Goal: Find specific page/section: Find specific page/section

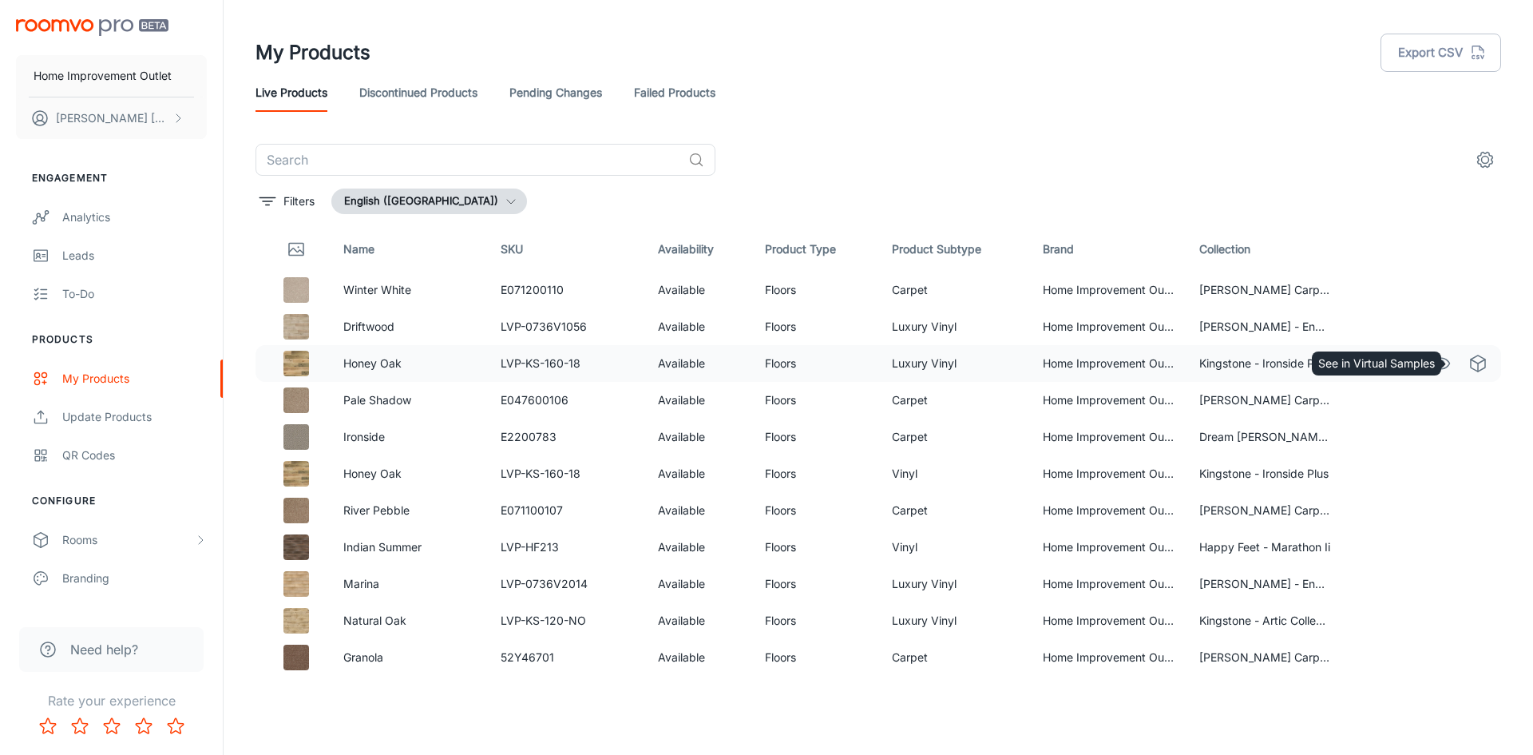
click at [1469, 362] on icon "See in Virtual Samples" at bounding box center [1478, 363] width 19 height 19
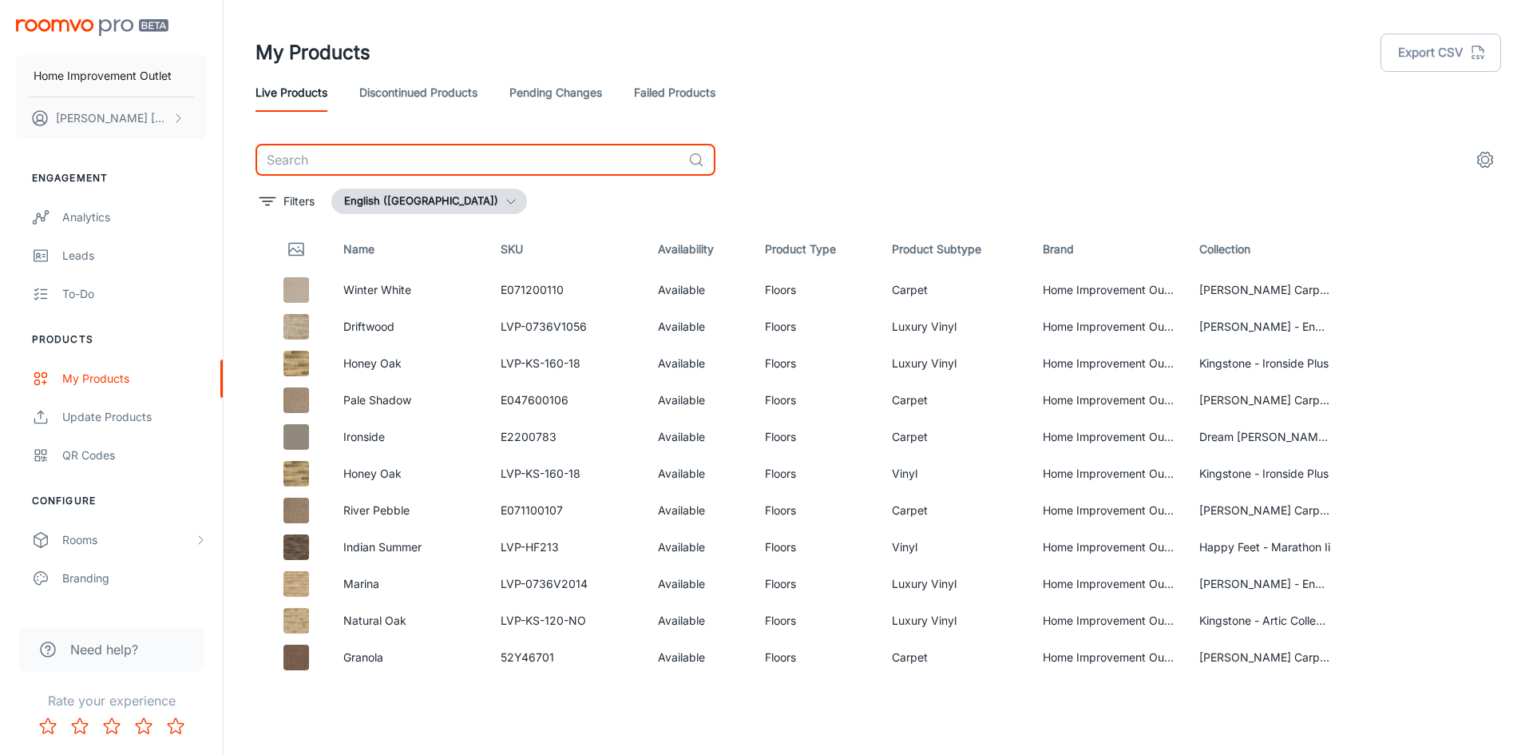
click at [342, 154] on input "text" at bounding box center [469, 160] width 427 height 32
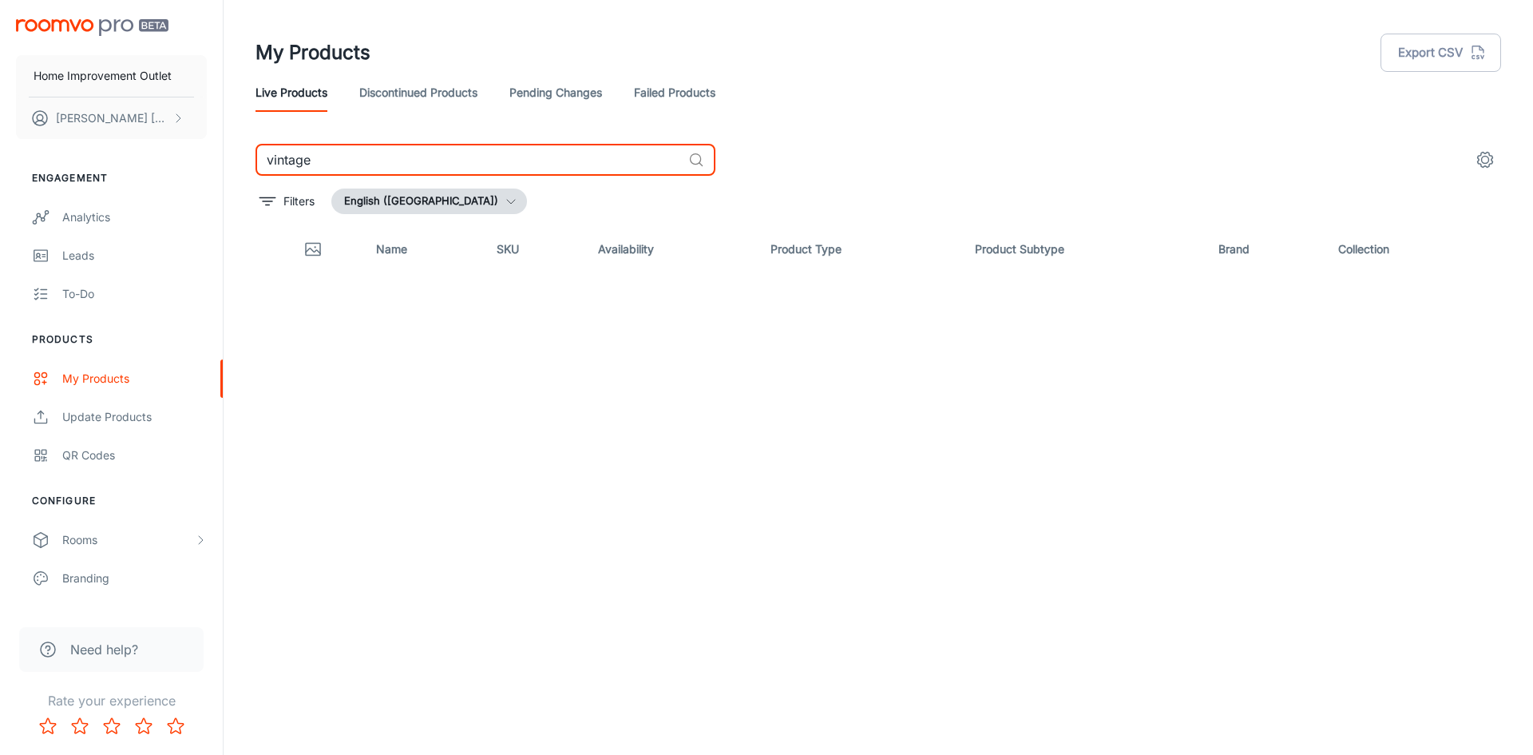
type input "vintage"
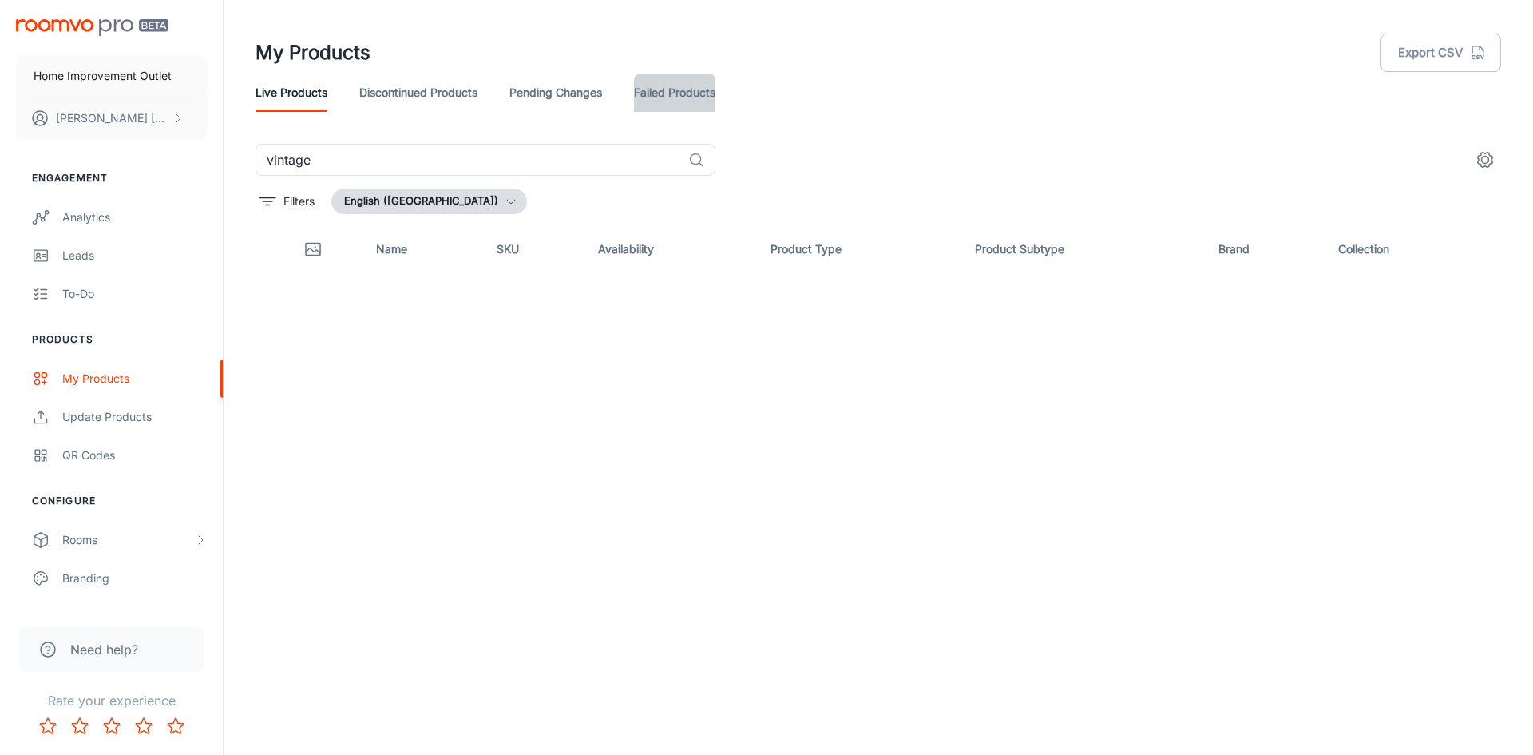
click at [675, 91] on link "Failed Products" at bounding box center [674, 92] width 81 height 38
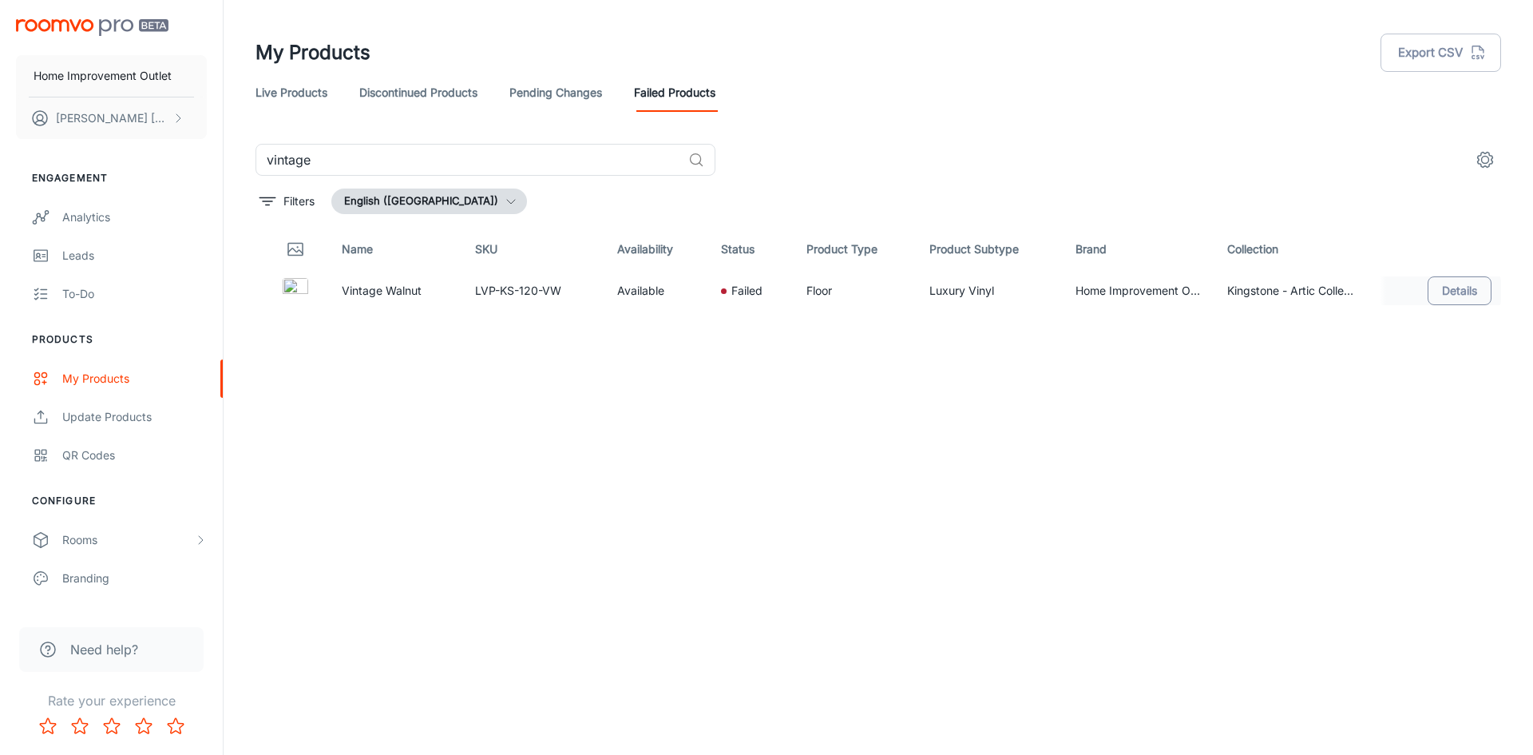
click at [1436, 285] on button "Details" at bounding box center [1460, 290] width 64 height 29
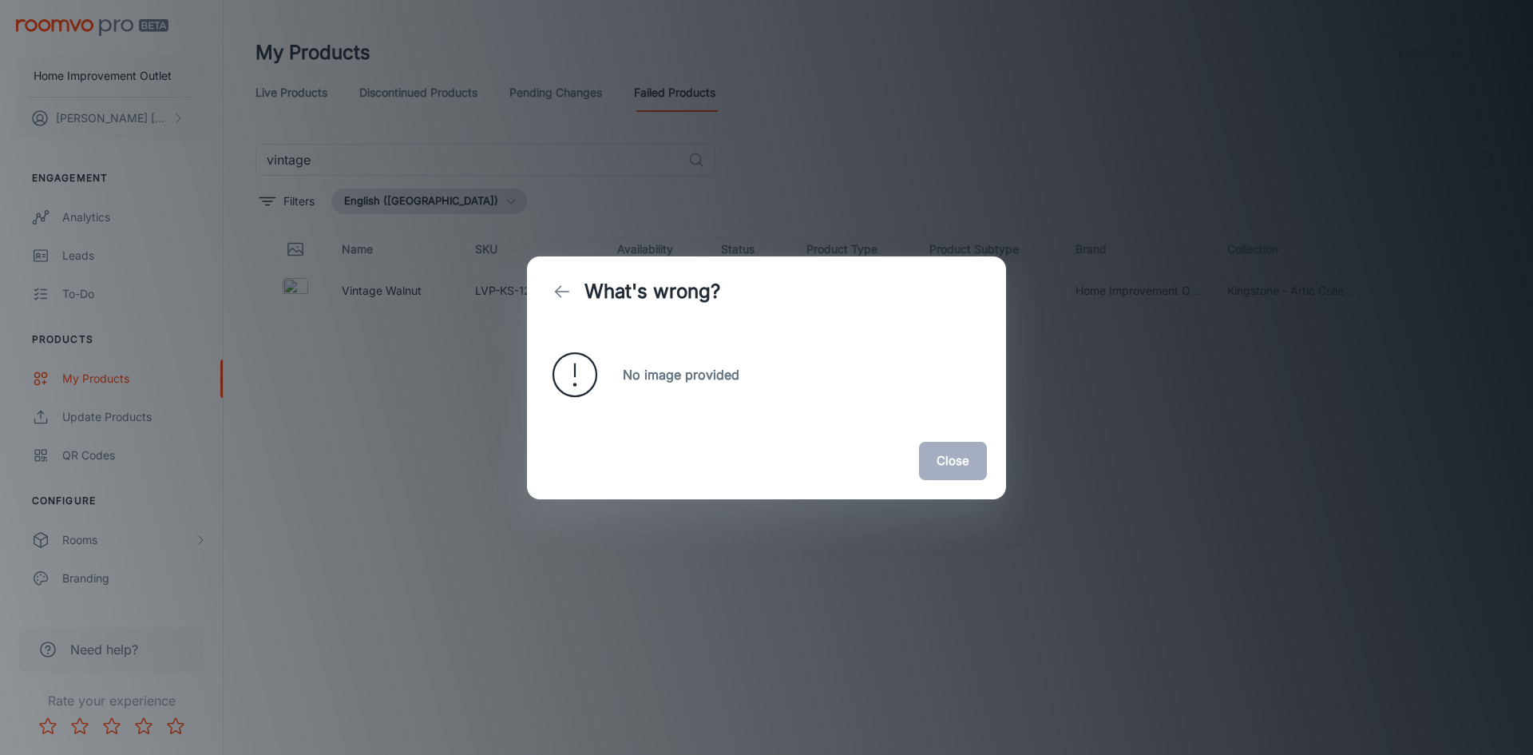
click at [941, 462] on button "Close" at bounding box center [953, 461] width 68 height 38
